Goal: Task Accomplishment & Management: Manage account settings

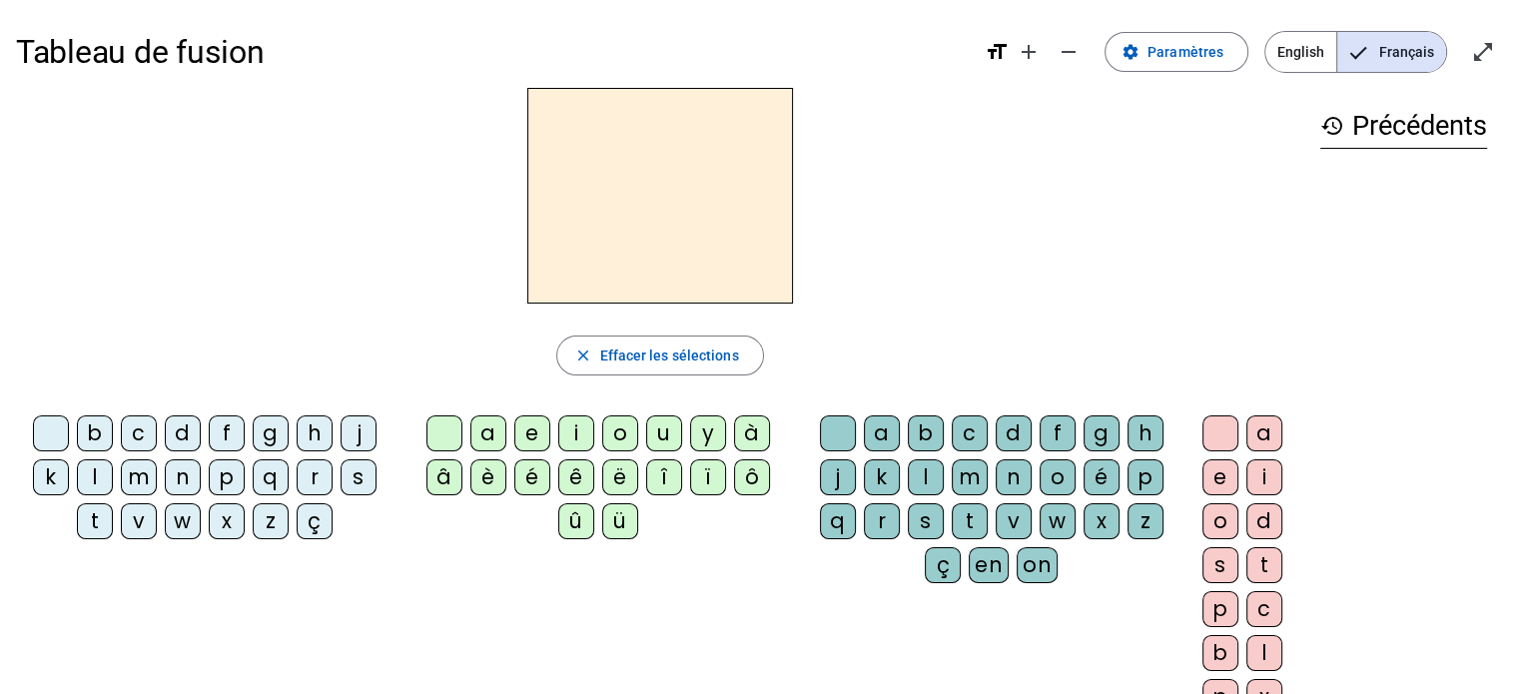
click at [358, 466] on div "s" at bounding box center [359, 477] width 36 height 36
click at [488, 439] on div "a" at bounding box center [488, 434] width 36 height 36
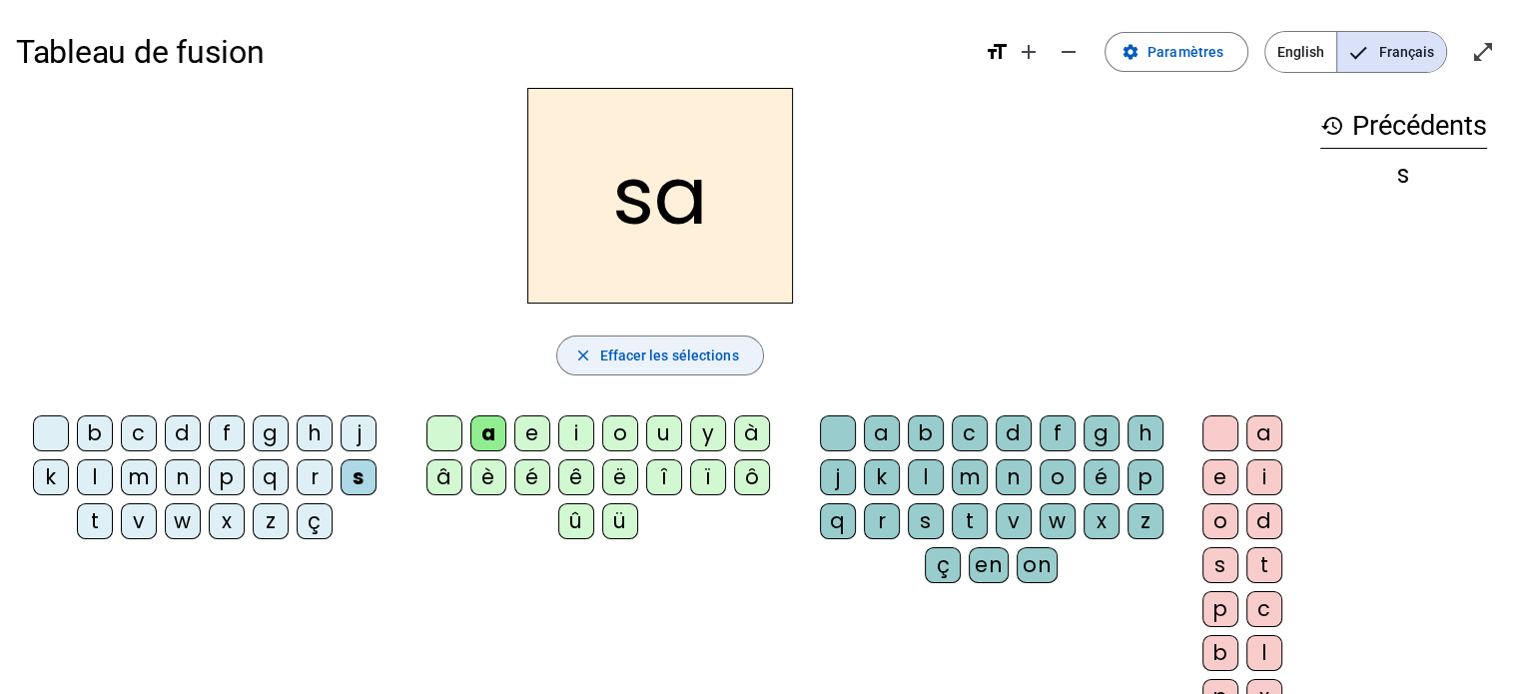
click at [722, 365] on span "Effacer les sélections" at bounding box center [668, 356] width 139 height 24
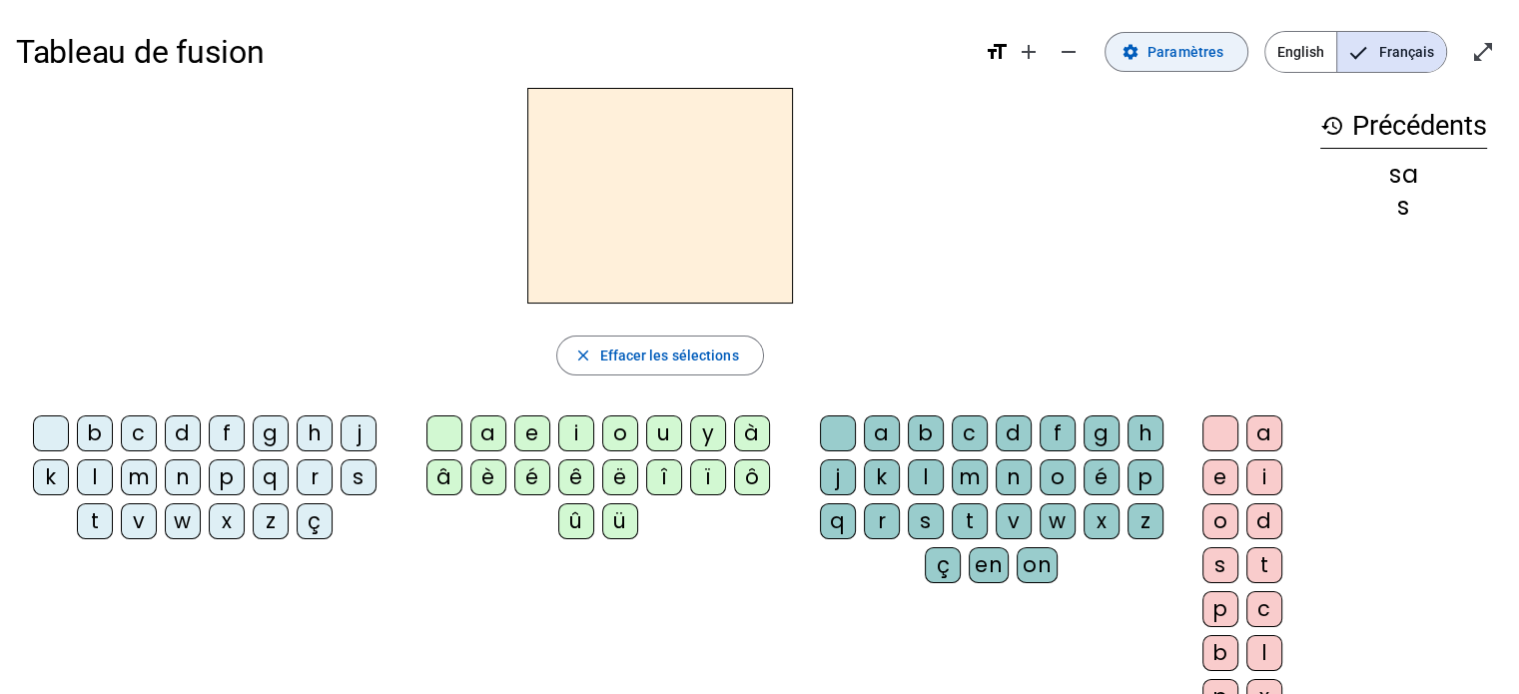
click at [1180, 39] on span at bounding box center [1177, 52] width 142 height 48
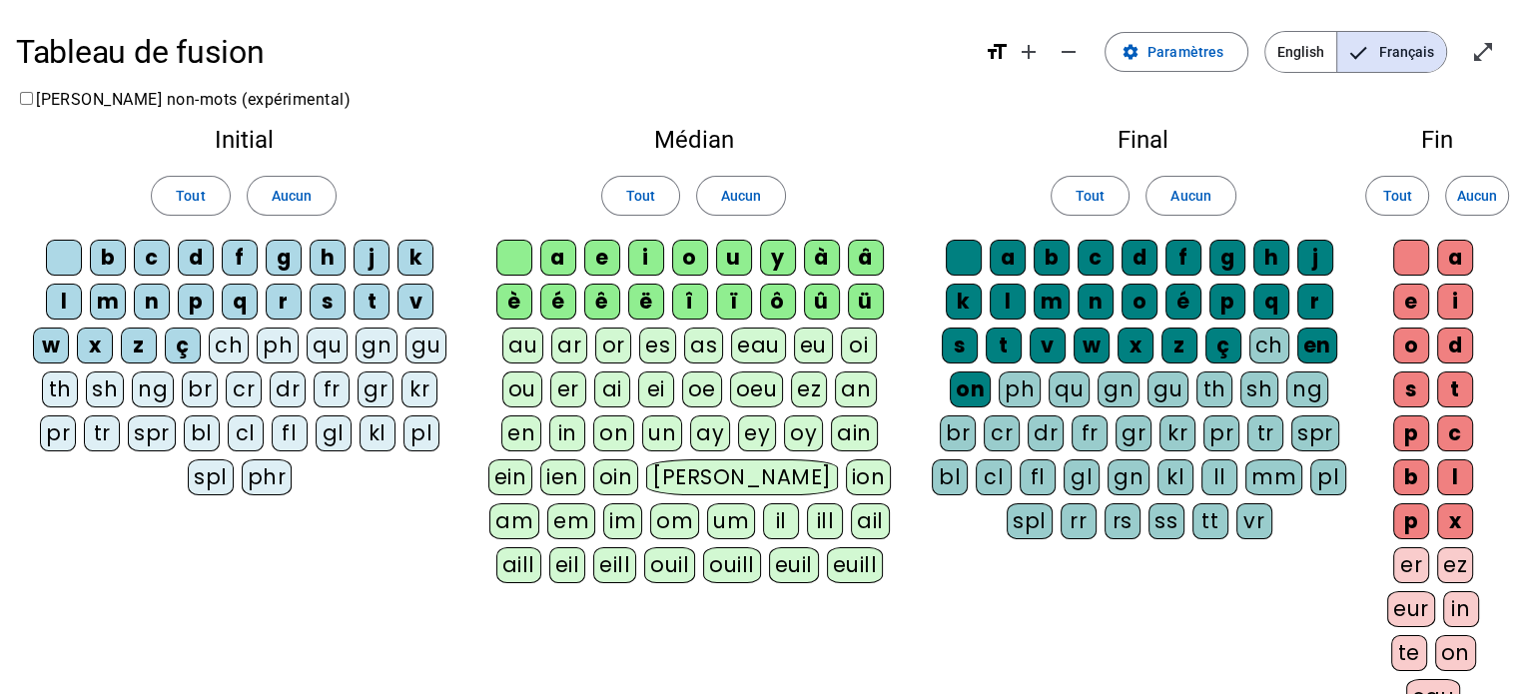
click at [328, 303] on div "s" at bounding box center [328, 302] width 36 height 36
click at [555, 251] on div "a" at bounding box center [558, 258] width 36 height 36
click at [647, 247] on div "i" at bounding box center [646, 258] width 36 height 36
click at [1099, 258] on div "c" at bounding box center [1096, 258] width 36 height 36
click at [1003, 296] on div "l" at bounding box center [1008, 302] width 36 height 36
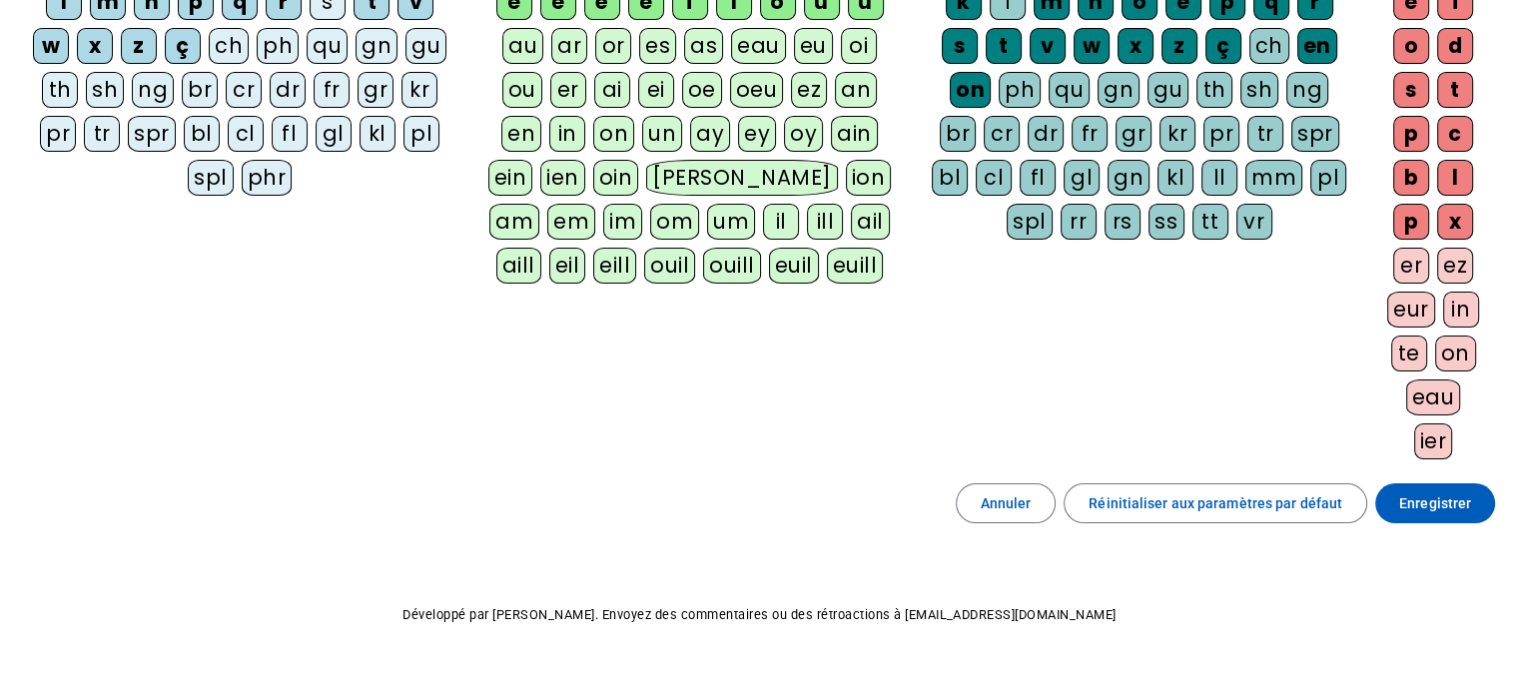
scroll to position [304, 0]
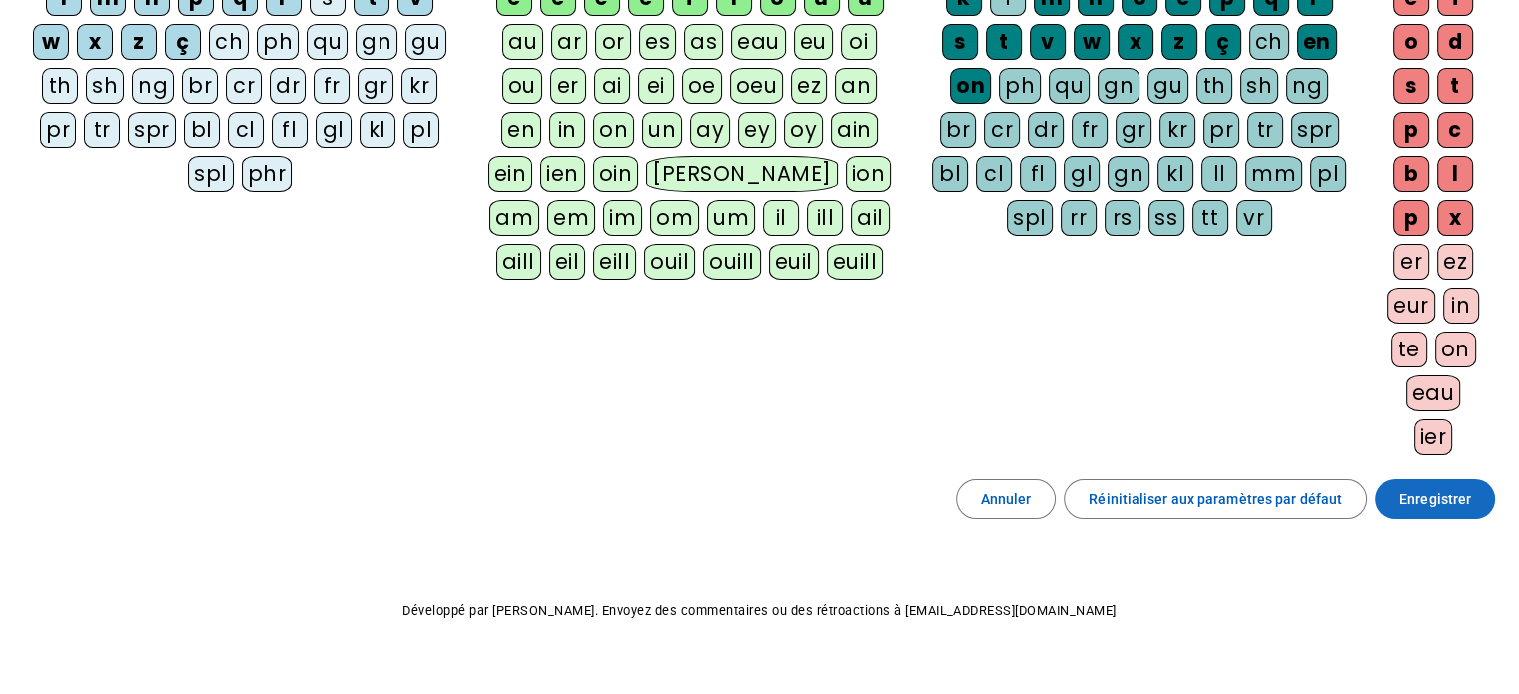
click at [1433, 510] on span at bounding box center [1435, 499] width 120 height 48
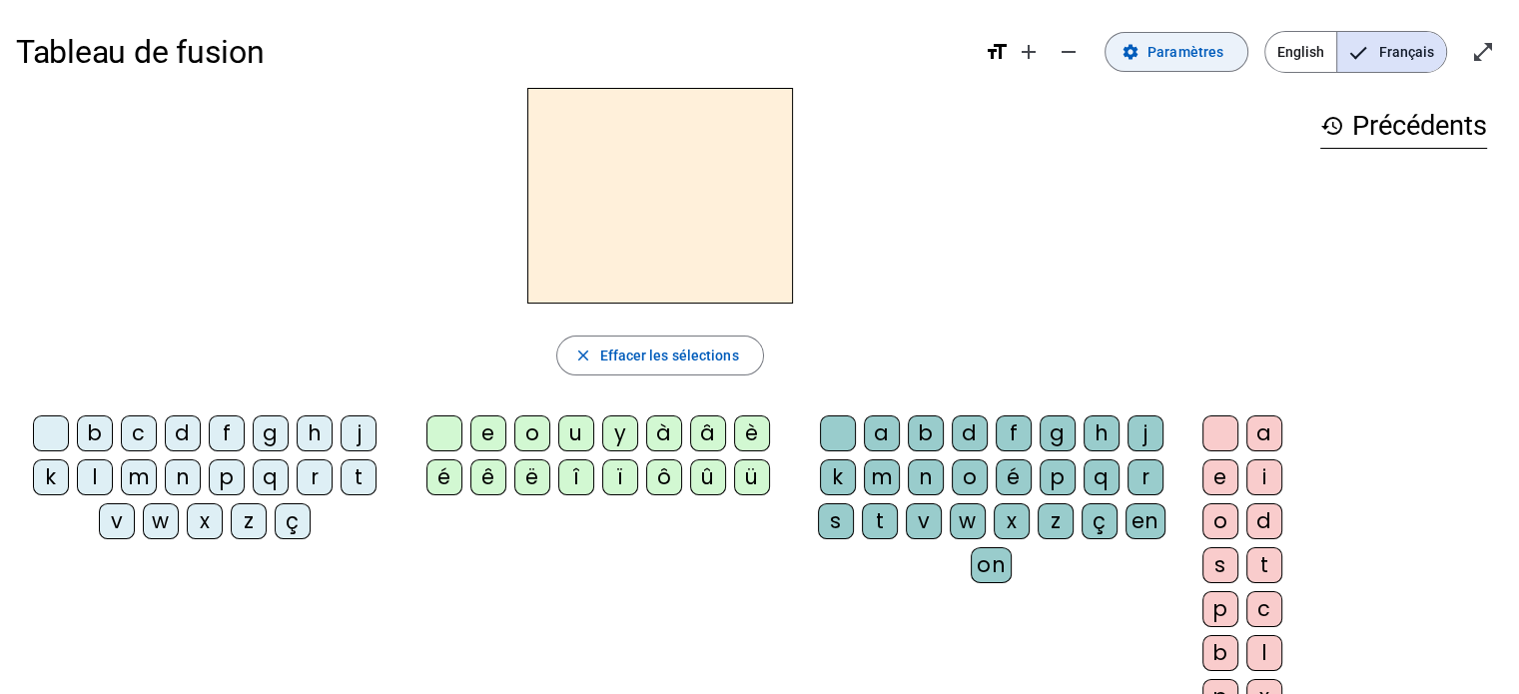
click at [1190, 61] on span "Paramètres" at bounding box center [1186, 52] width 76 height 24
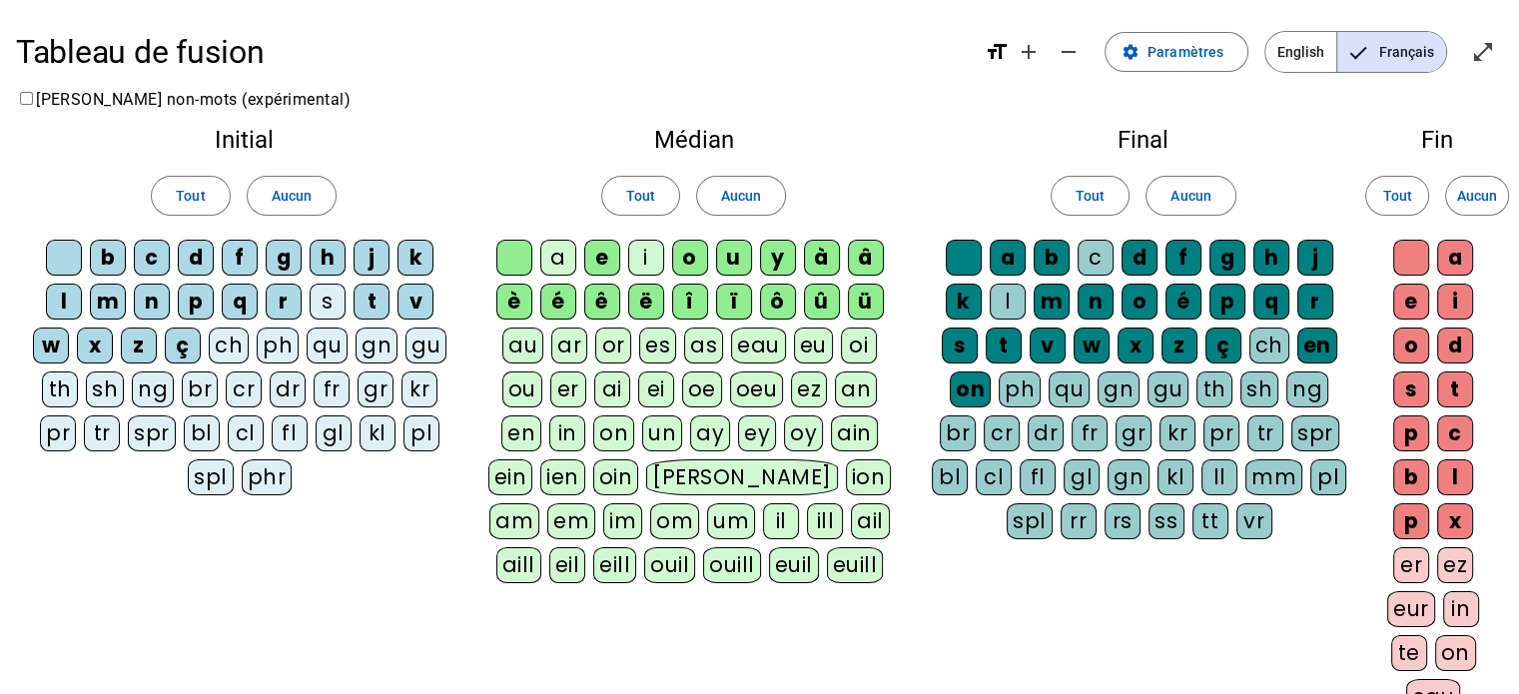
click at [310, 295] on div "s" at bounding box center [328, 302] width 36 height 36
click at [313, 299] on div "s" at bounding box center [328, 302] width 36 height 36
click at [545, 255] on div "a" at bounding box center [558, 258] width 36 height 36
click at [652, 256] on div "i" at bounding box center [646, 258] width 36 height 36
click at [1085, 259] on div "c" at bounding box center [1096, 258] width 36 height 36
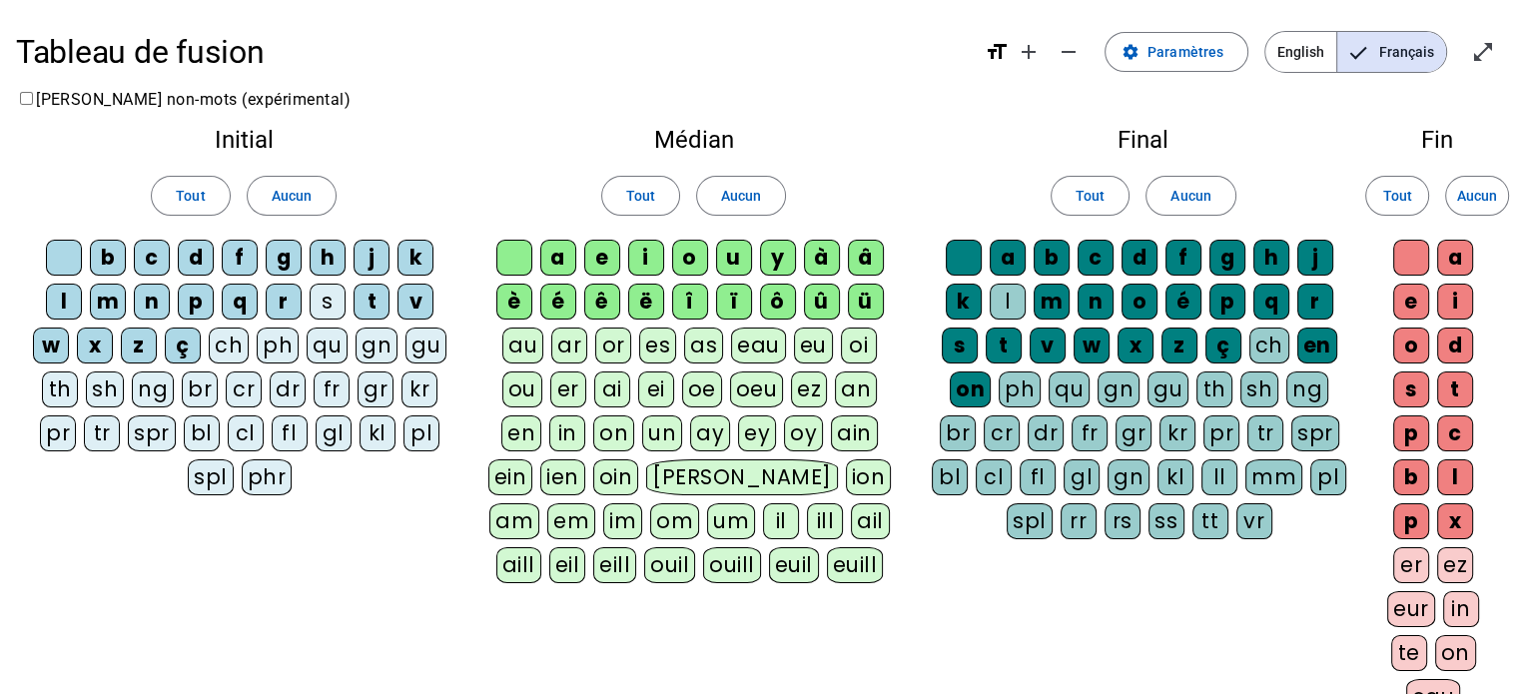
click at [1011, 309] on div "l" at bounding box center [1008, 302] width 36 height 36
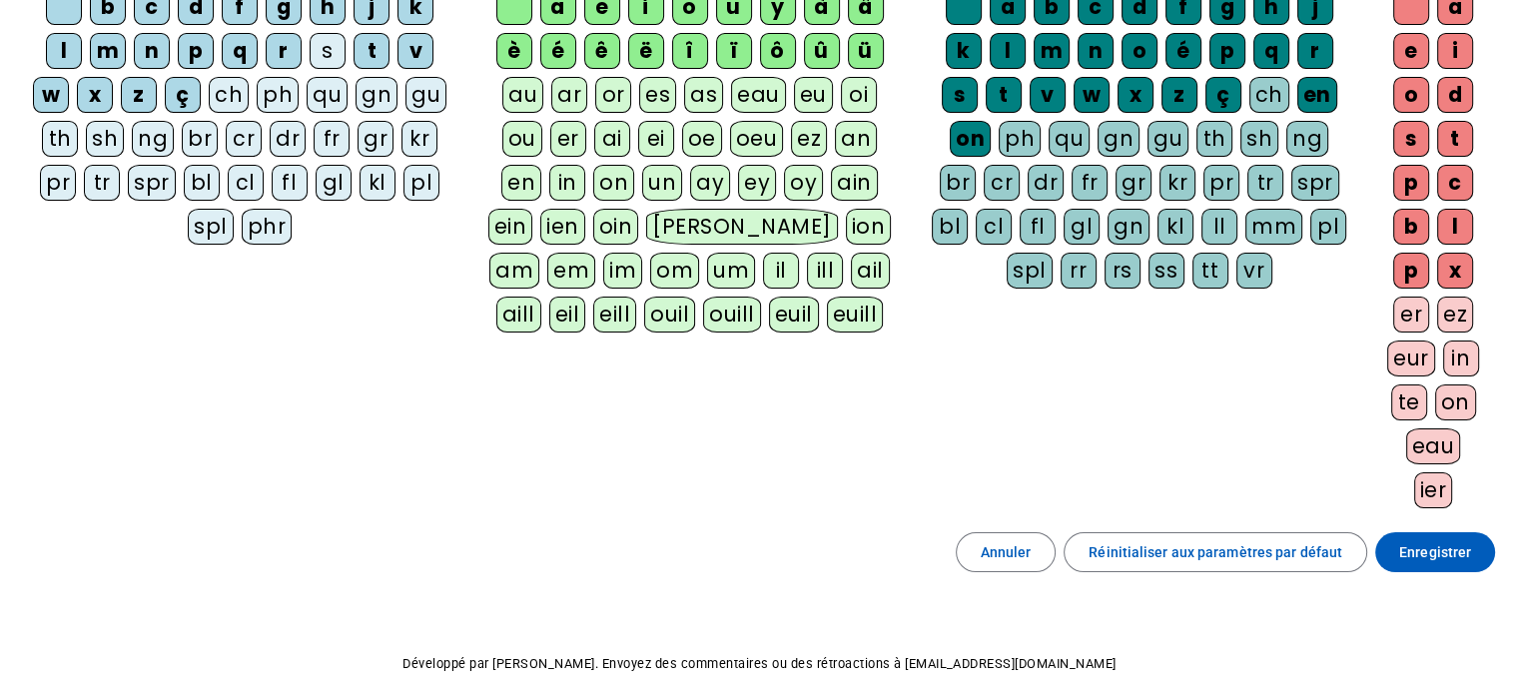
scroll to position [252, 0]
click at [1422, 546] on span "Enregistrer" at bounding box center [1435, 551] width 72 height 24
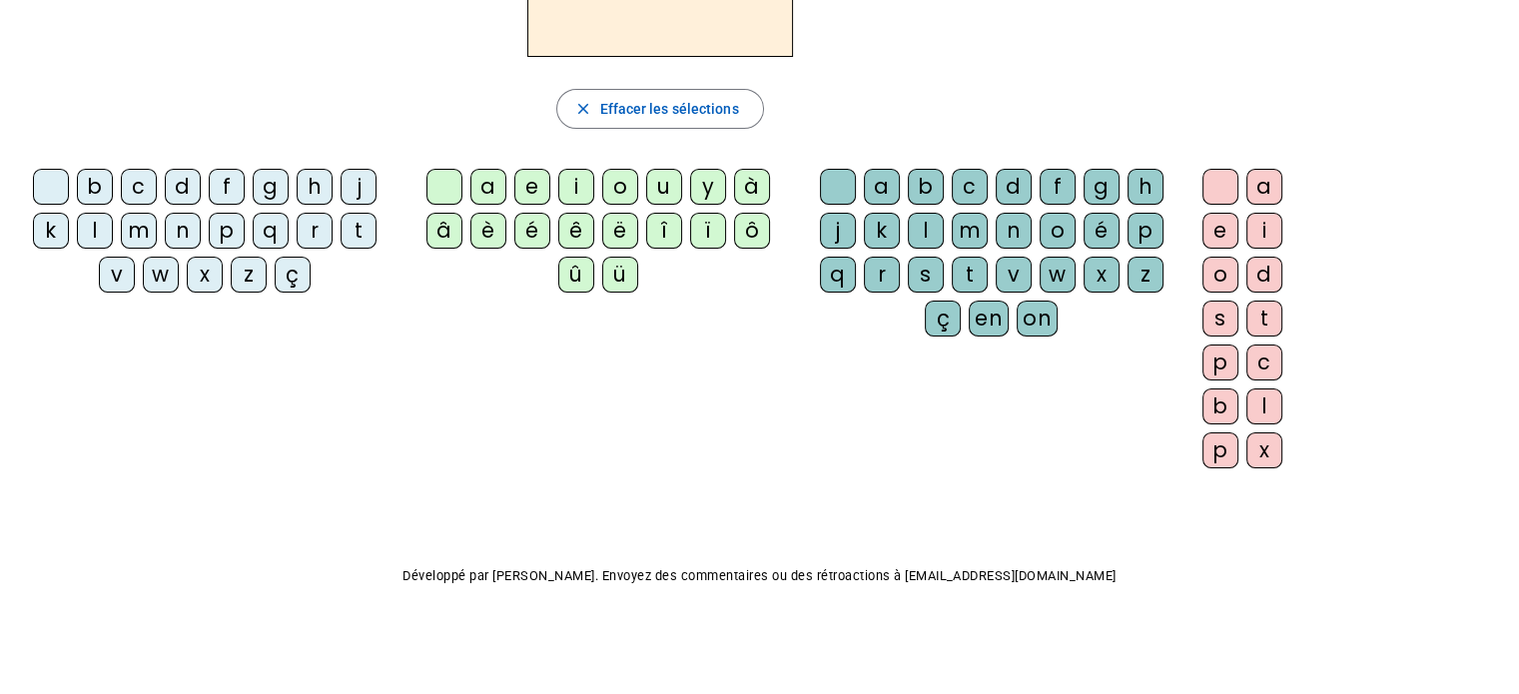
scroll to position [162, 0]
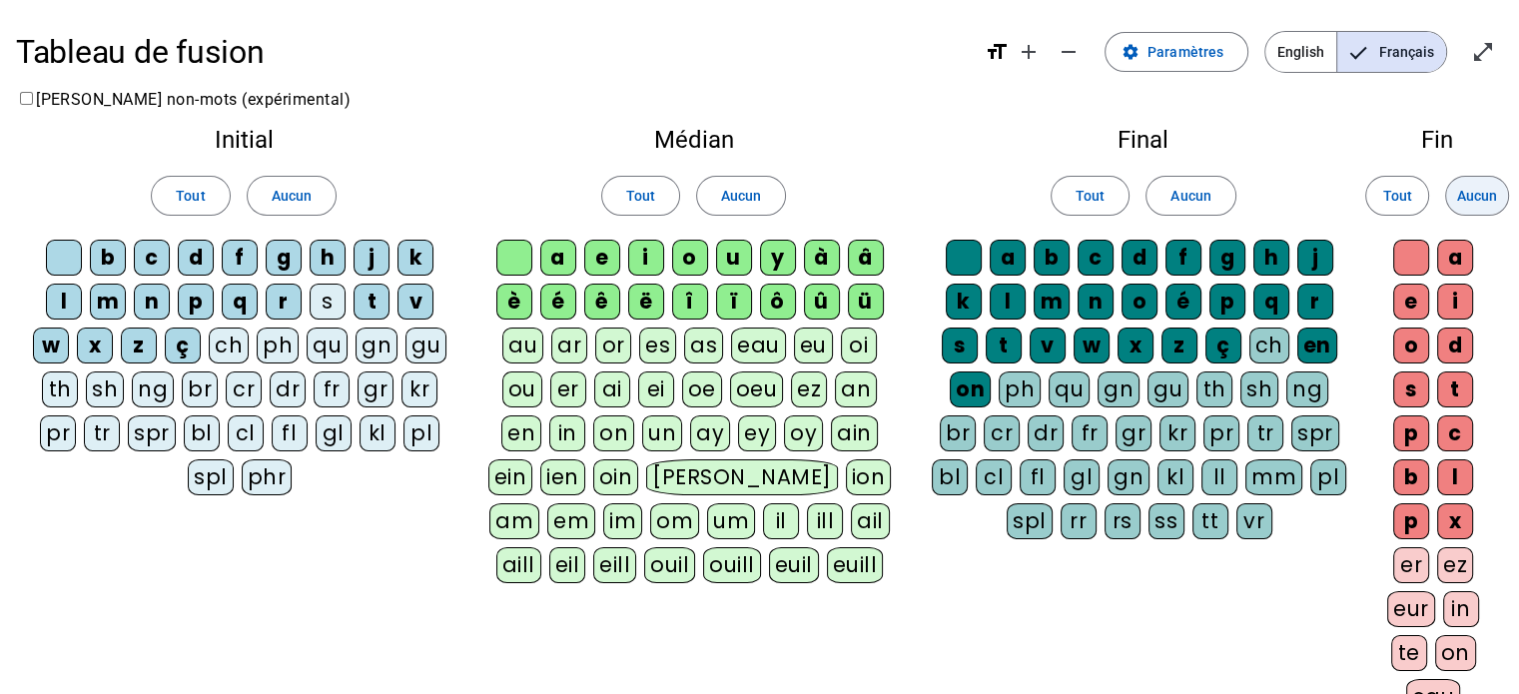
click at [1482, 195] on span "Aucun" at bounding box center [1477, 196] width 40 height 24
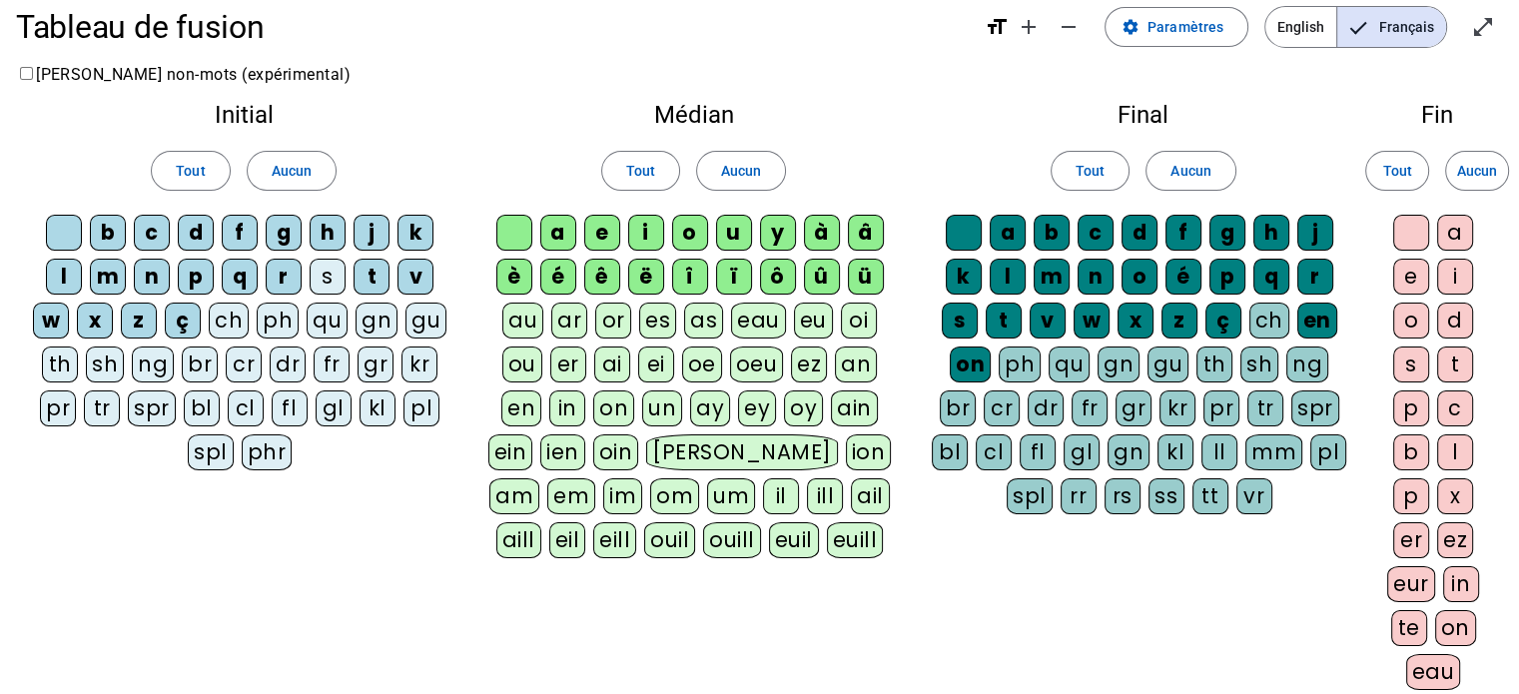
scroll to position [24, 0]
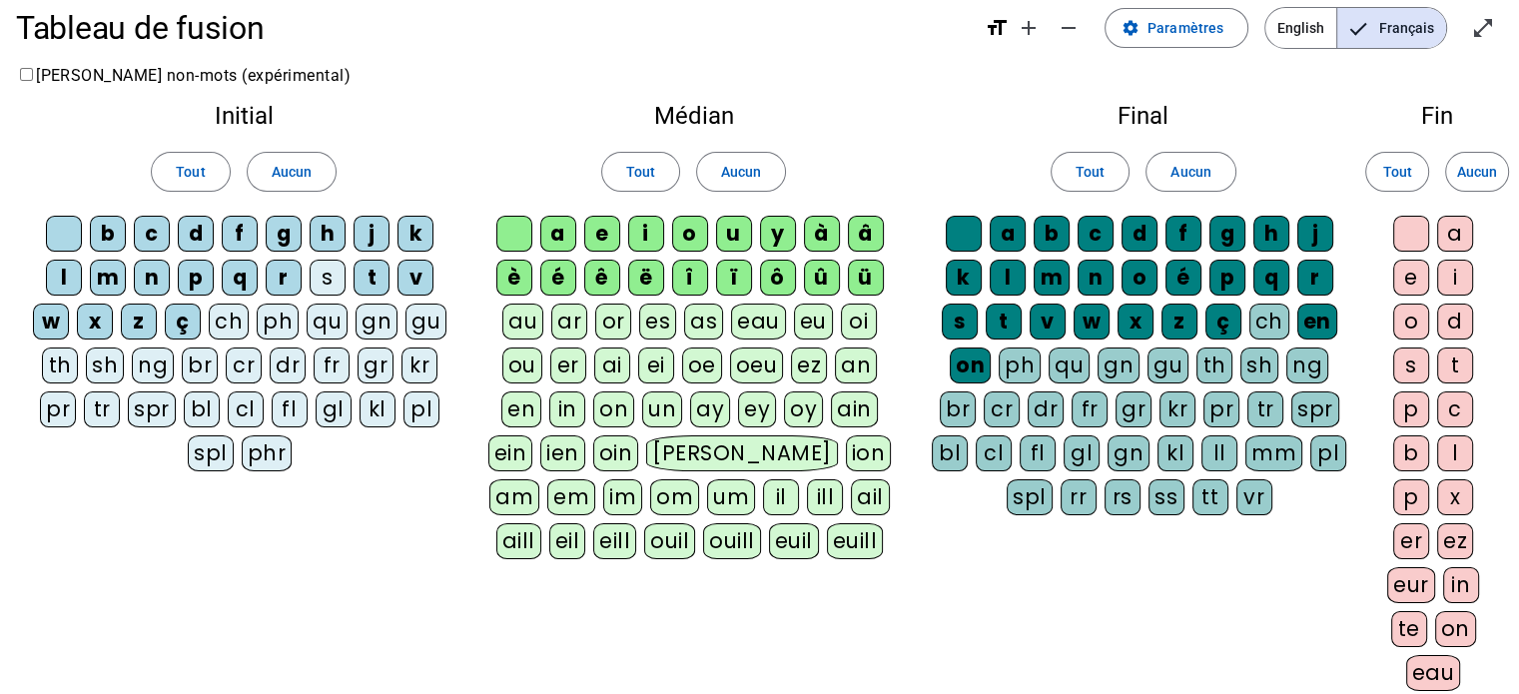
click at [327, 276] on div "s" at bounding box center [328, 278] width 36 height 36
click at [284, 179] on span "Aucun" at bounding box center [292, 172] width 40 height 24
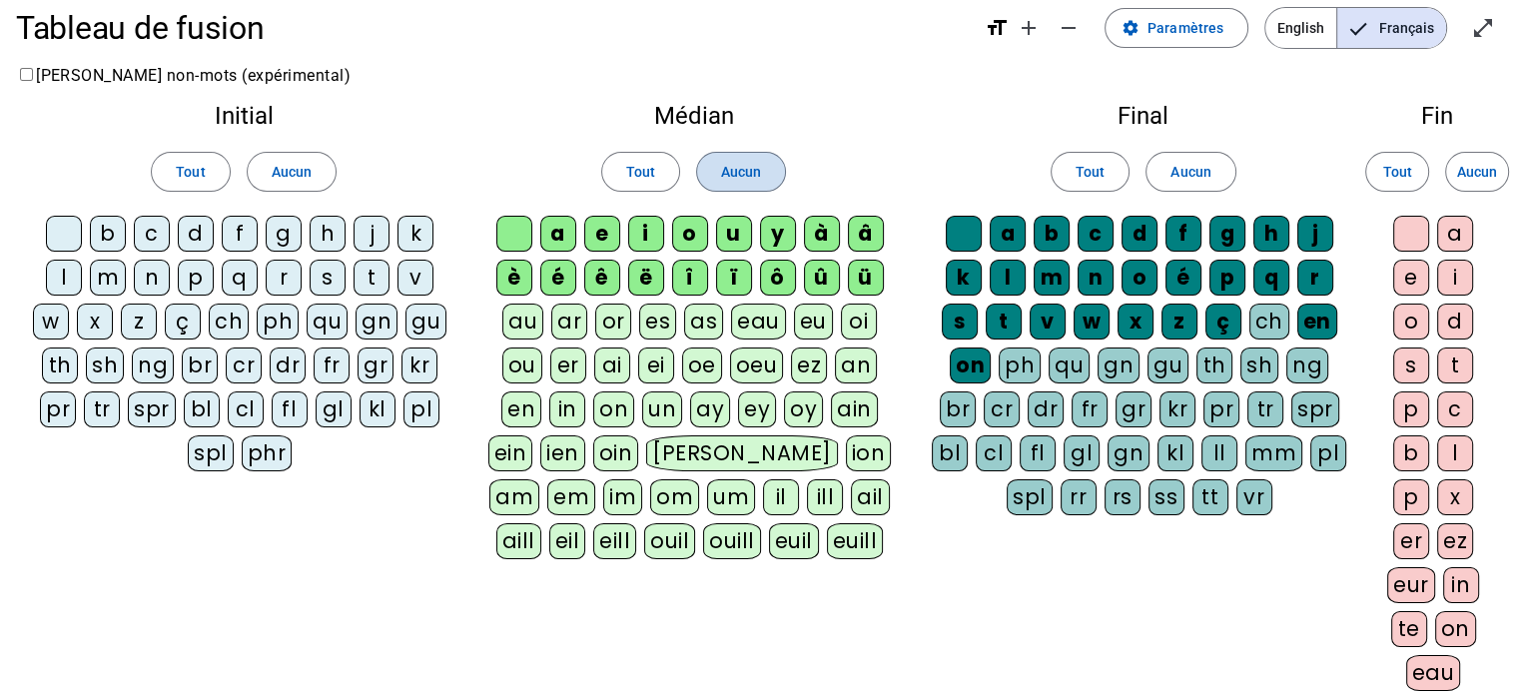
click at [748, 169] on span "Aucun" at bounding box center [741, 172] width 40 height 24
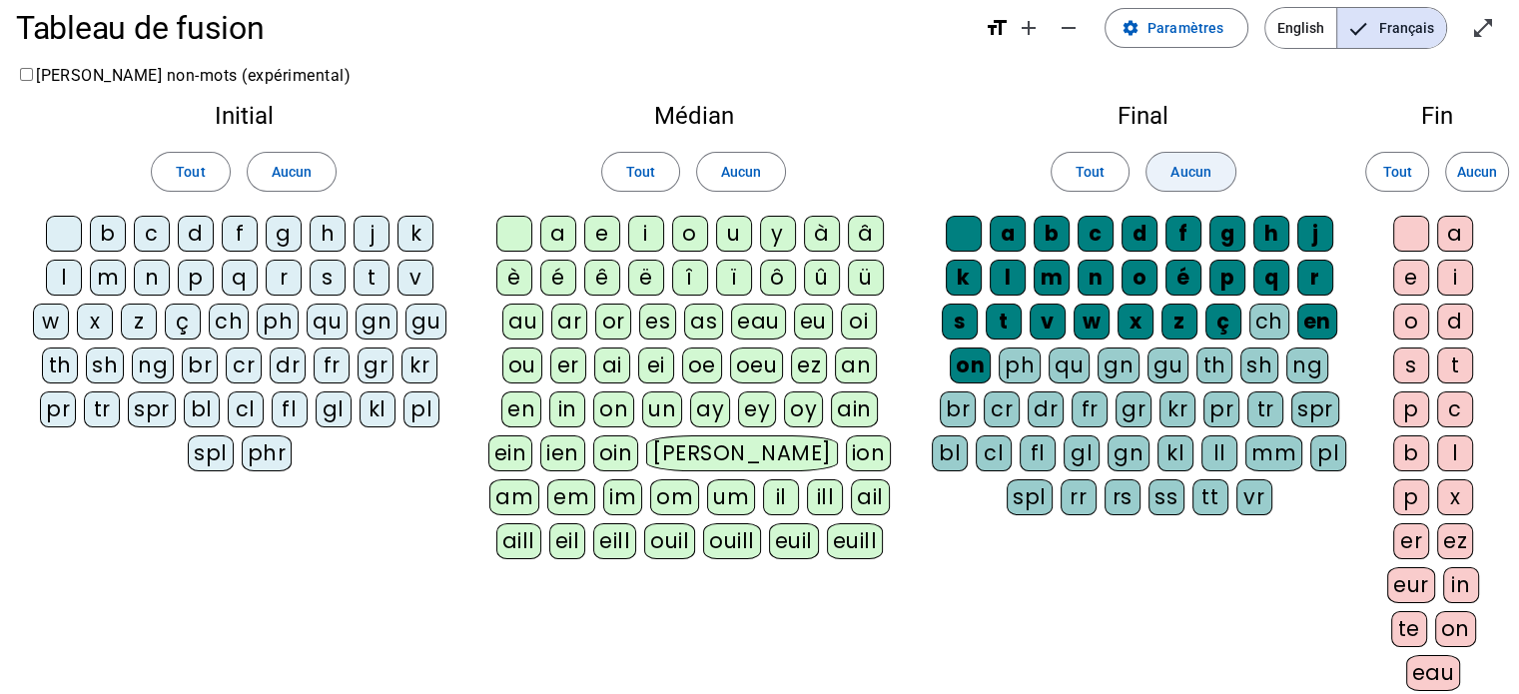
click at [1199, 186] on span at bounding box center [1191, 172] width 88 height 48
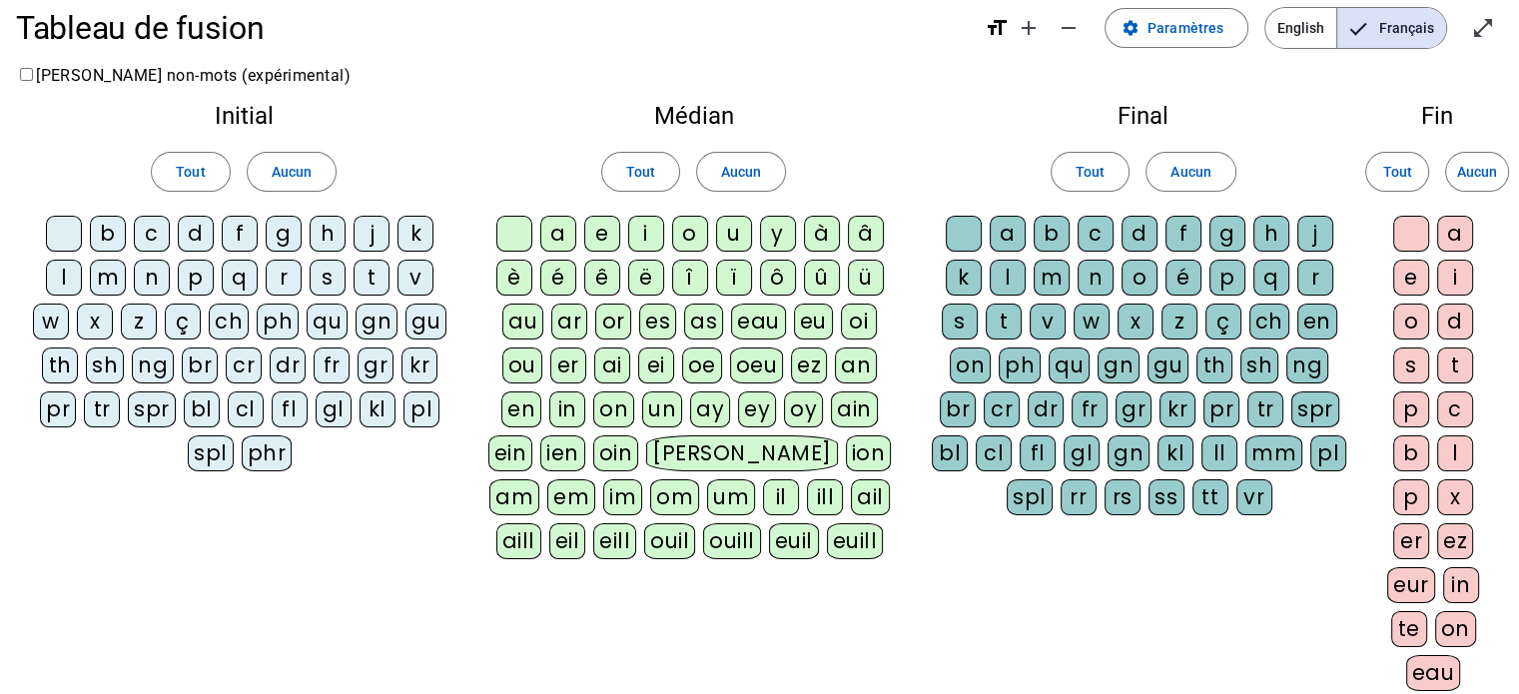
click at [318, 280] on div "s" at bounding box center [328, 278] width 36 height 36
click at [566, 238] on div "a" at bounding box center [558, 234] width 36 height 36
click at [651, 244] on div "i" at bounding box center [646, 234] width 36 height 36
click at [1008, 290] on div "l" at bounding box center [1008, 278] width 36 height 36
click at [1095, 229] on div "c" at bounding box center [1096, 234] width 36 height 36
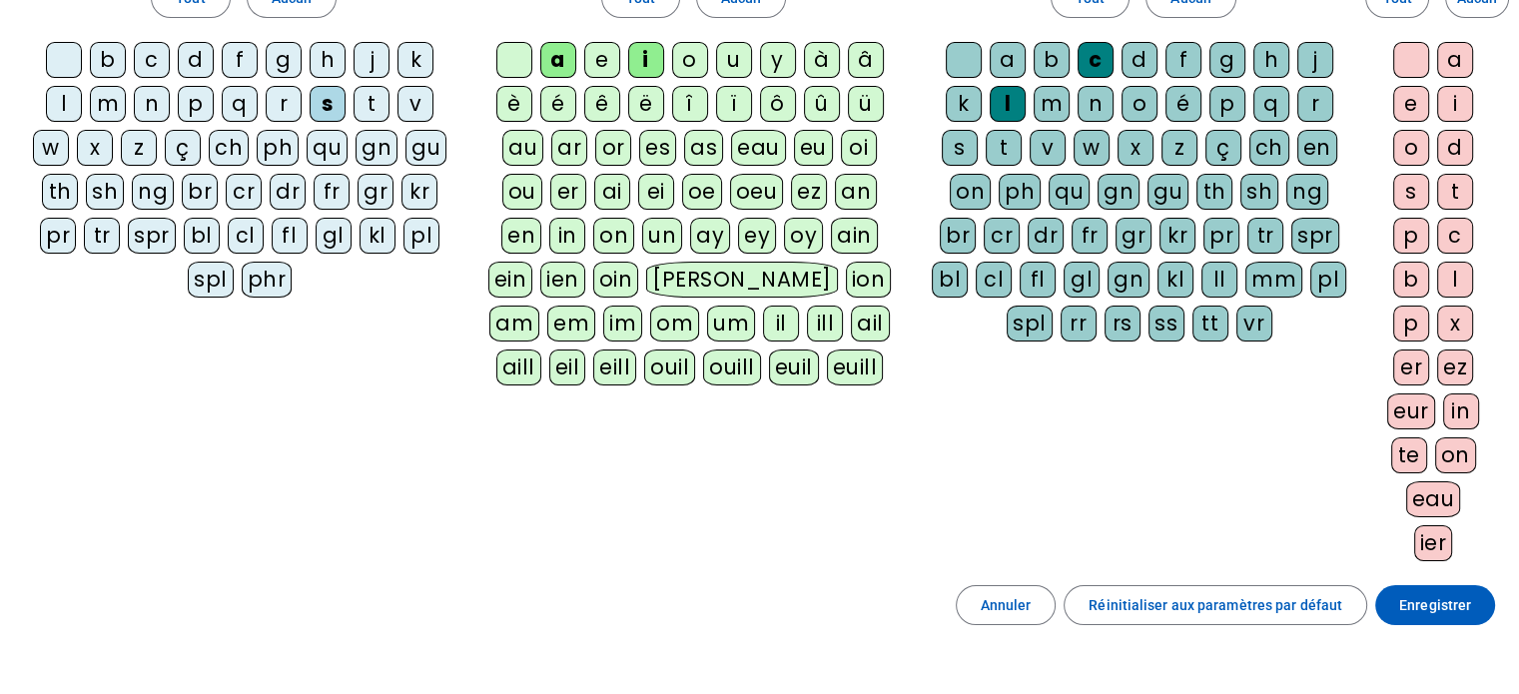
scroll to position [333, 0]
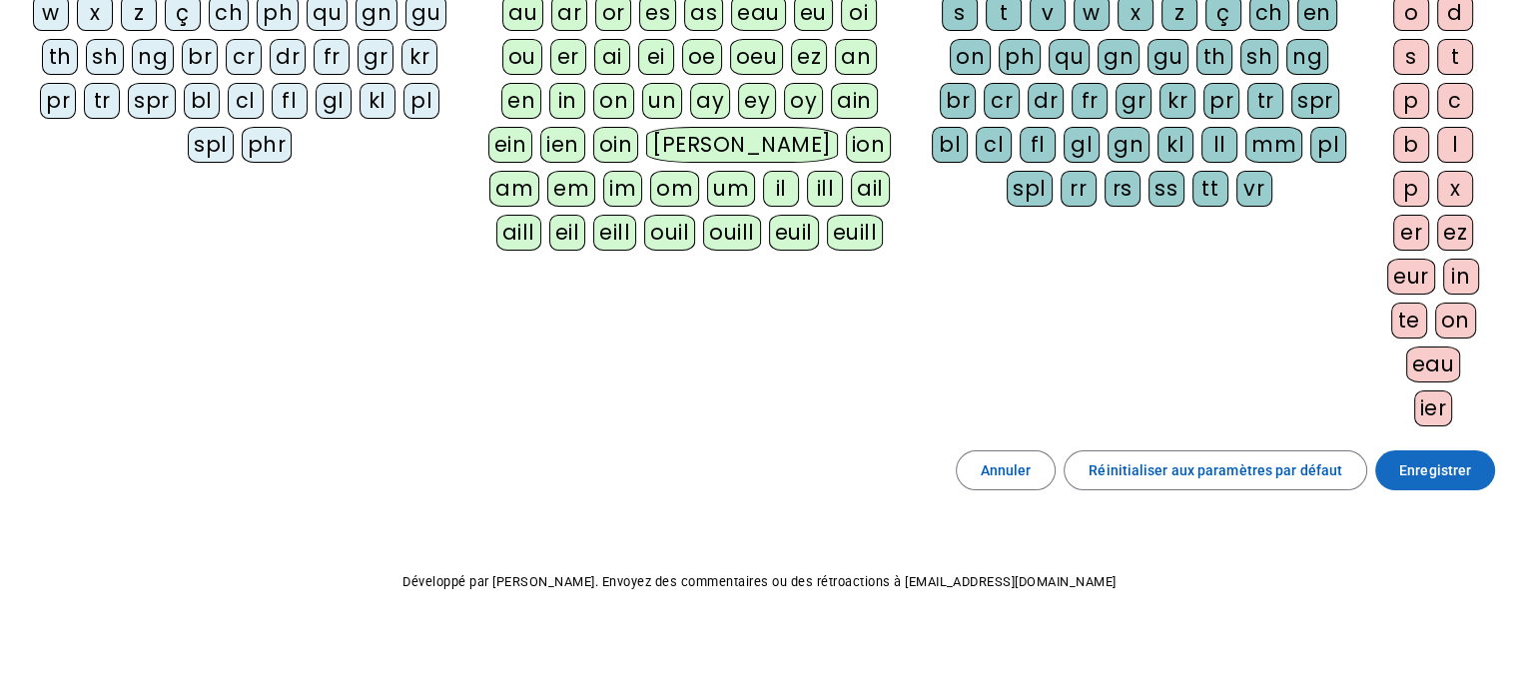
click at [1438, 463] on span "Enregistrer" at bounding box center [1435, 470] width 72 height 24
